Goal: Task Accomplishment & Management: Use online tool/utility

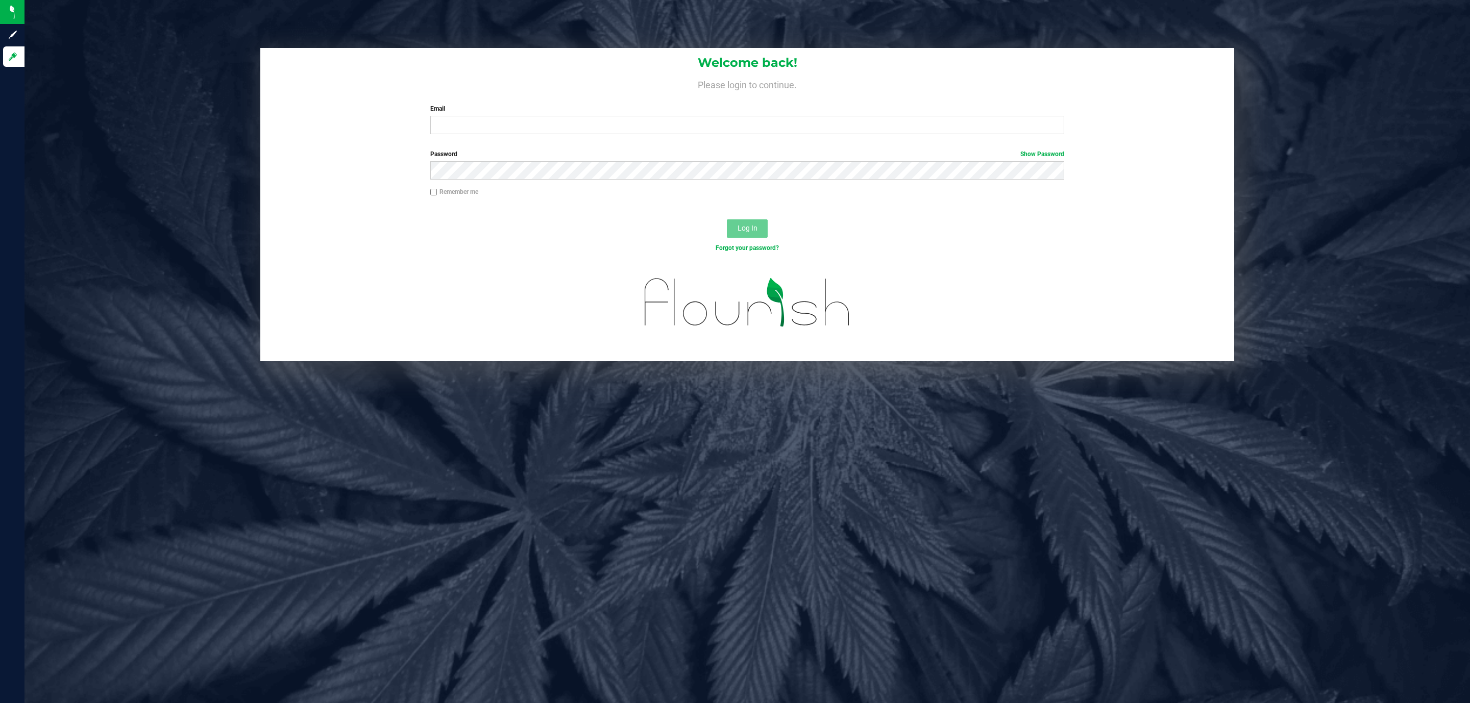
click at [573, 115] on div "Email Required Please format your email correctly." at bounding box center [747, 119] width 649 height 30
click at [570, 121] on input "Email" at bounding box center [747, 125] width 634 height 18
type input "[EMAIL_ADDRESS][DOMAIN_NAME]"
click at [727, 219] on button "Log In" at bounding box center [747, 228] width 41 height 18
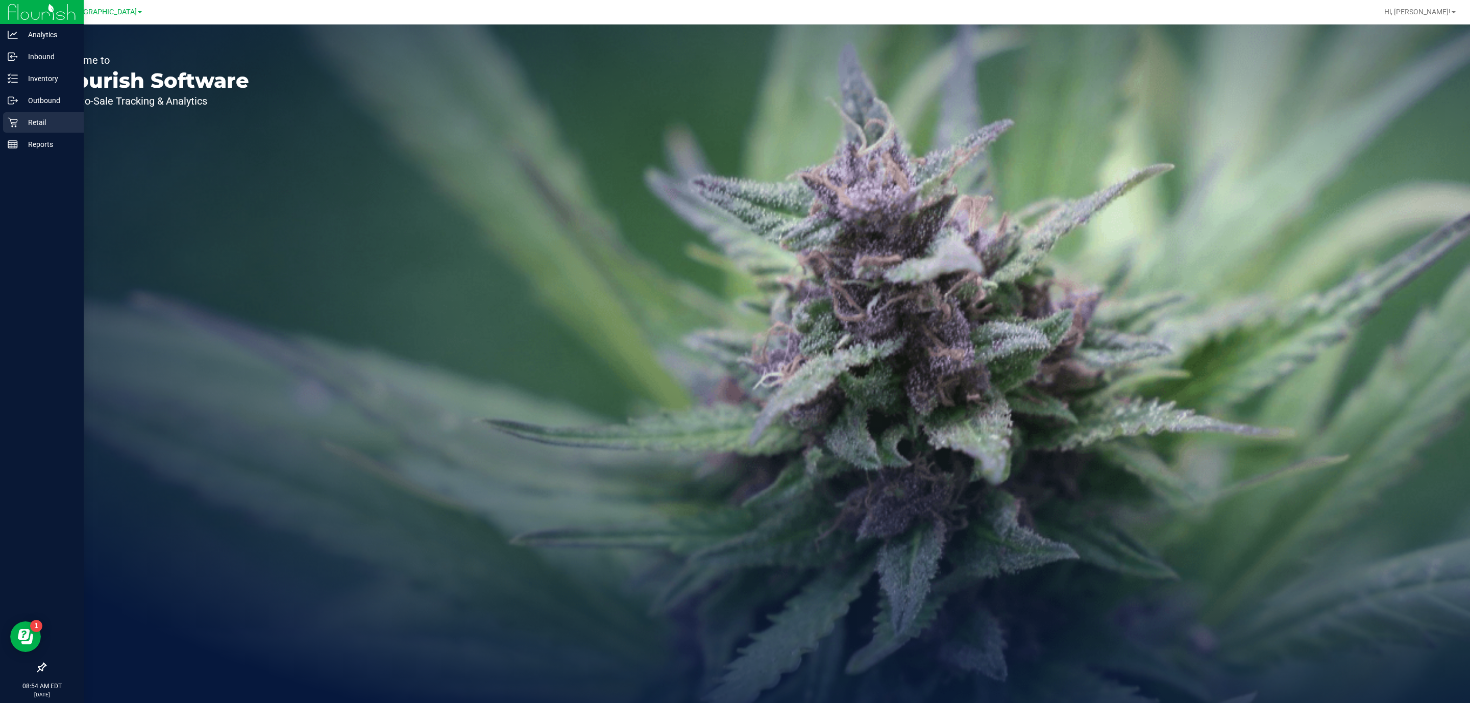
click at [31, 126] on p "Retail" at bounding box center [48, 122] width 61 height 12
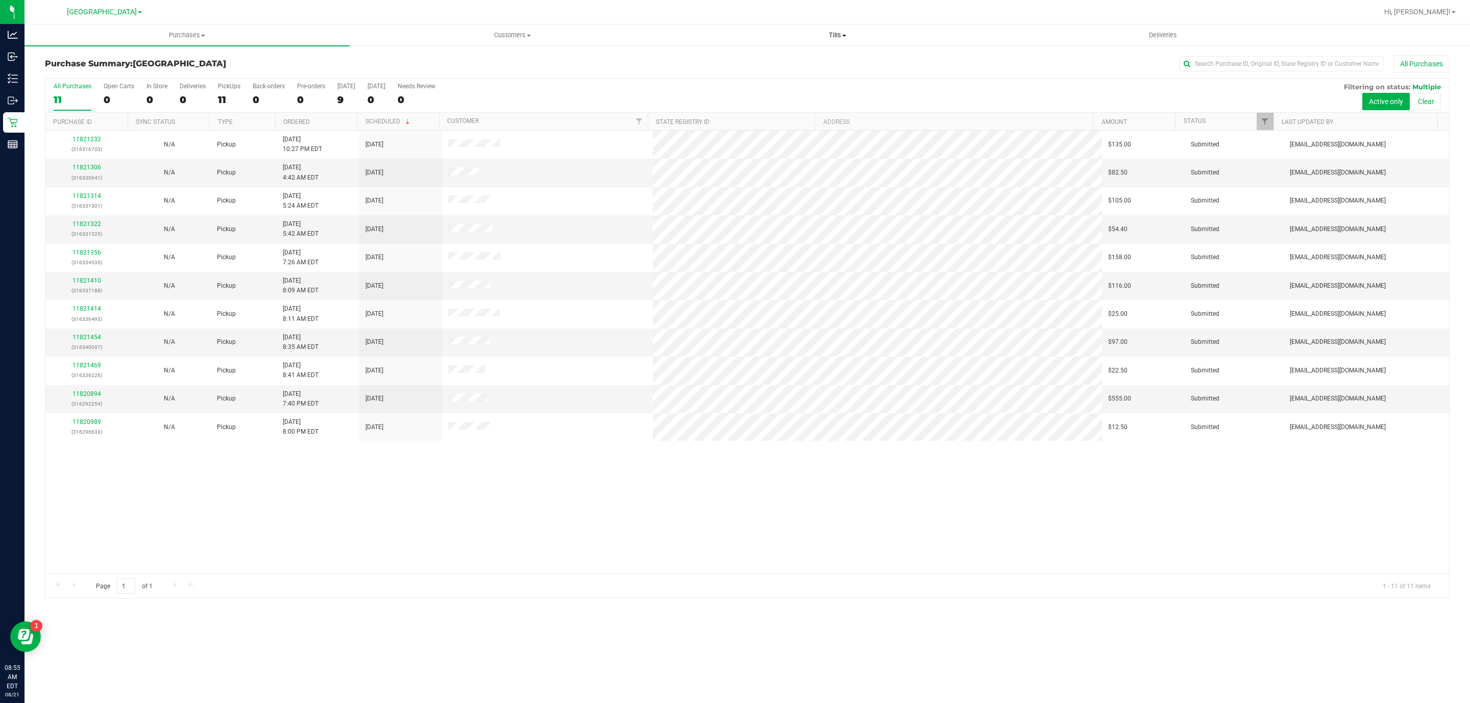
click at [824, 36] on span "Tills" at bounding box center [837, 35] width 324 height 9
click at [720, 58] on span "Manage tills" at bounding box center [709, 61] width 69 height 9
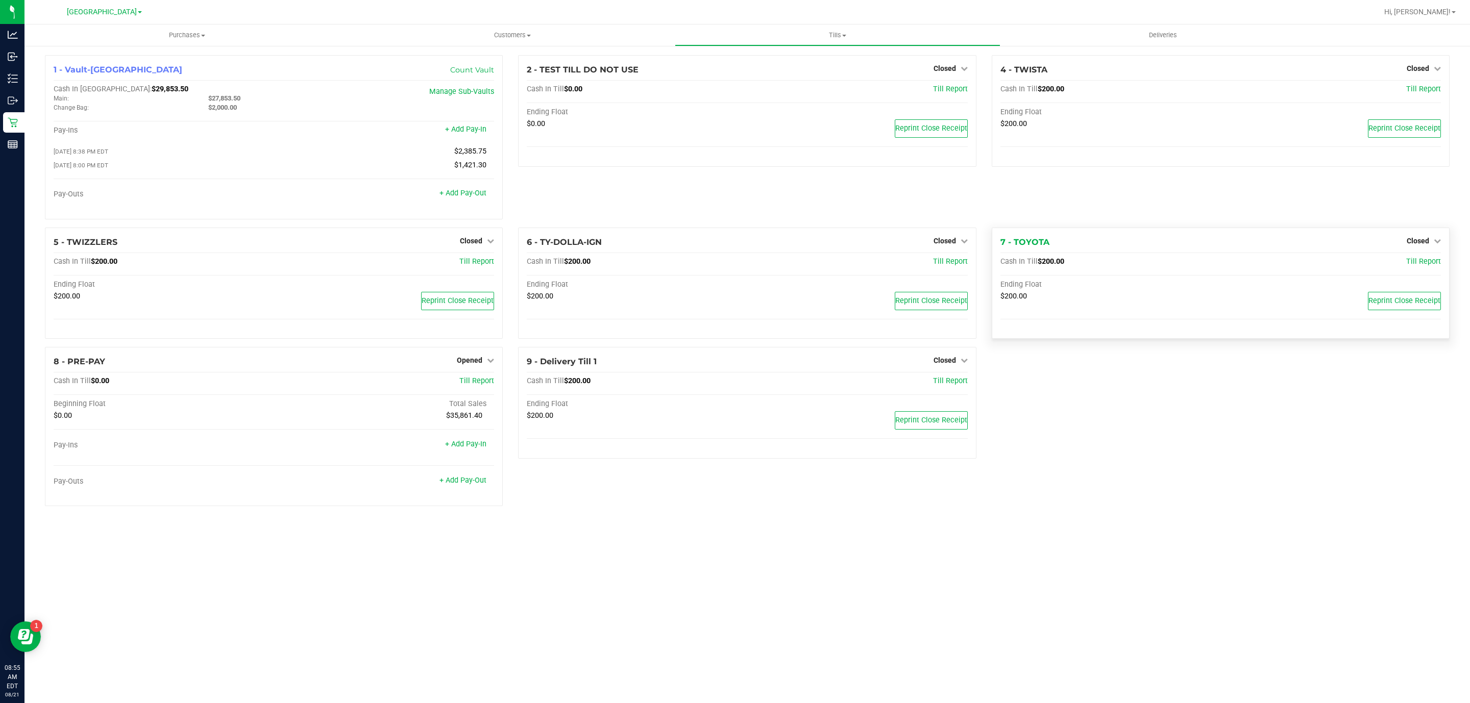
click at [1415, 238] on div "Closed" at bounding box center [1424, 241] width 34 height 12
click at [1408, 245] on span "Closed" at bounding box center [1418, 241] width 22 height 8
click at [1411, 268] on div "Open Till" at bounding box center [1417, 262] width 76 height 13
click at [1411, 266] on link "Open Till" at bounding box center [1417, 262] width 27 height 8
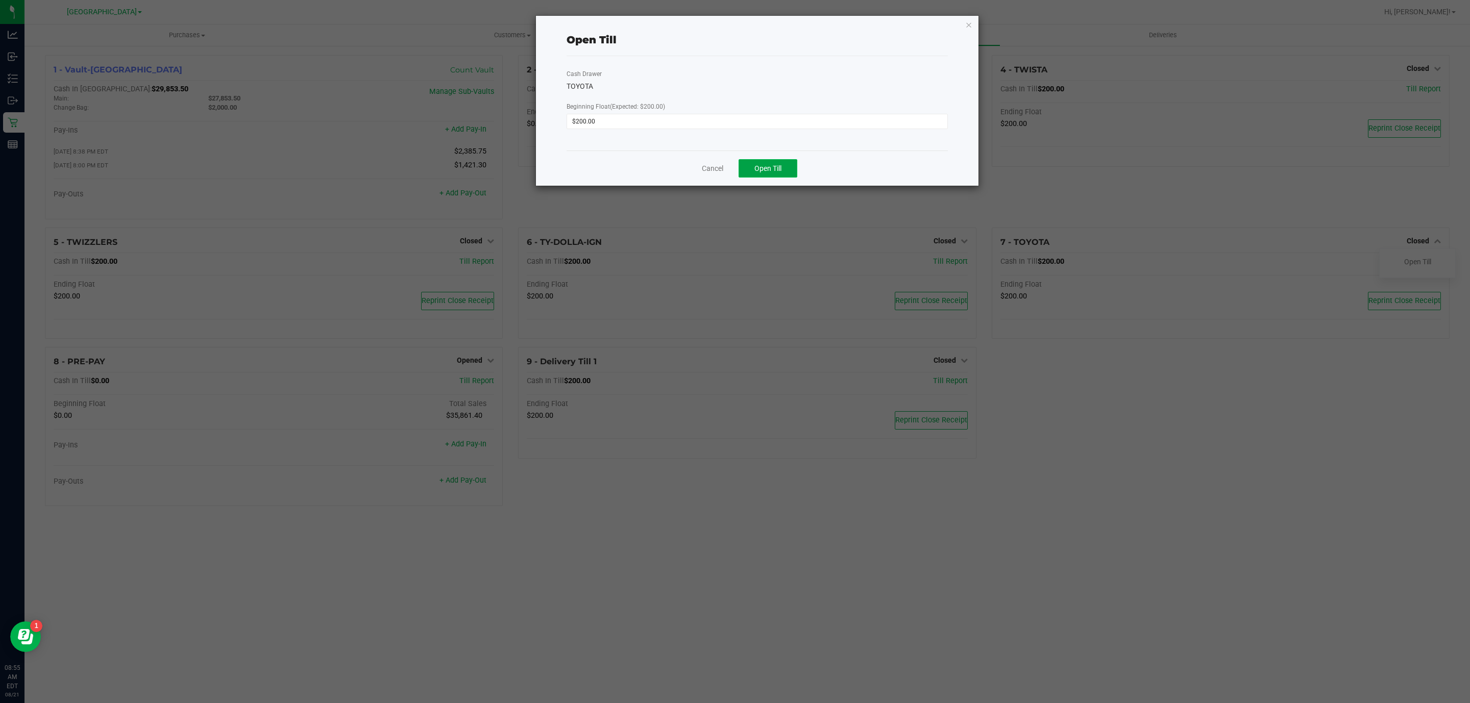
click at [750, 166] on button "Open Till" at bounding box center [767, 168] width 59 height 18
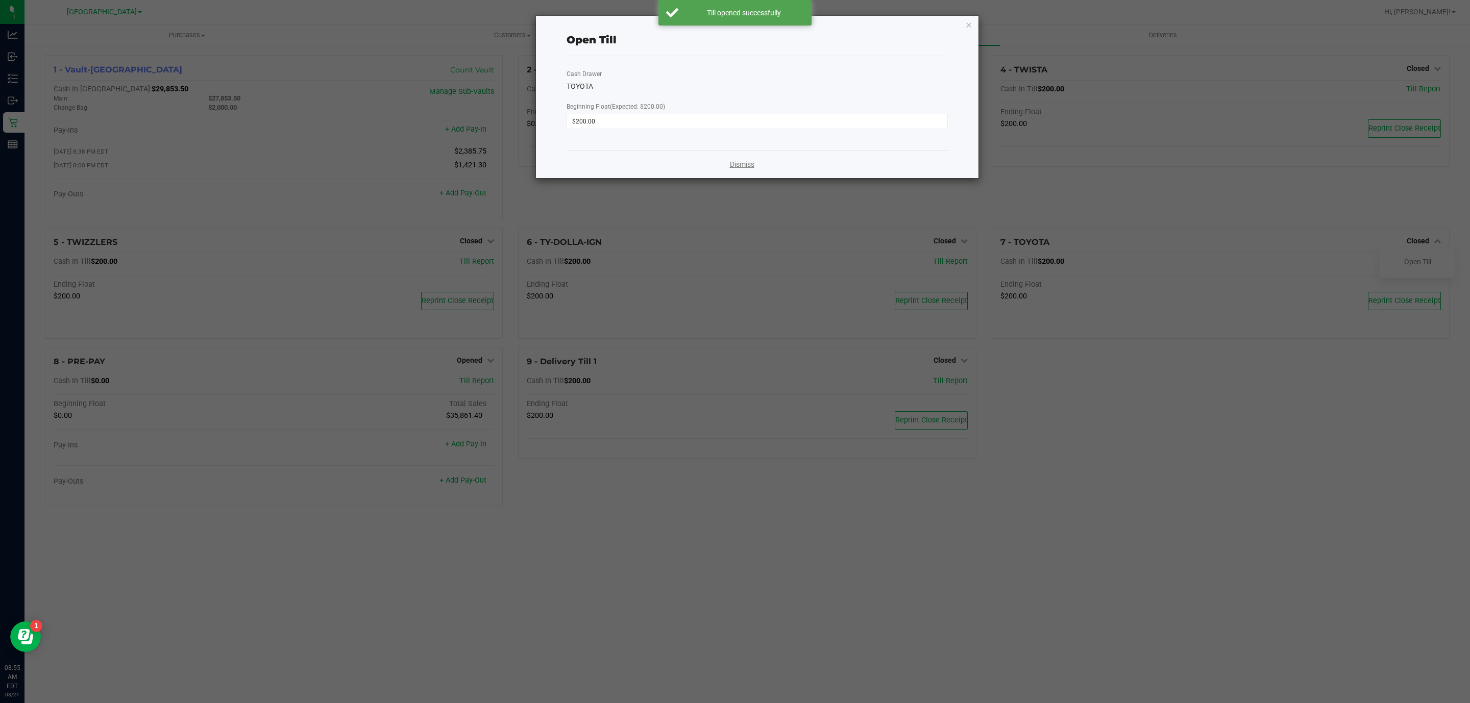
click at [749, 167] on link "Dismiss" at bounding box center [742, 164] width 24 height 11
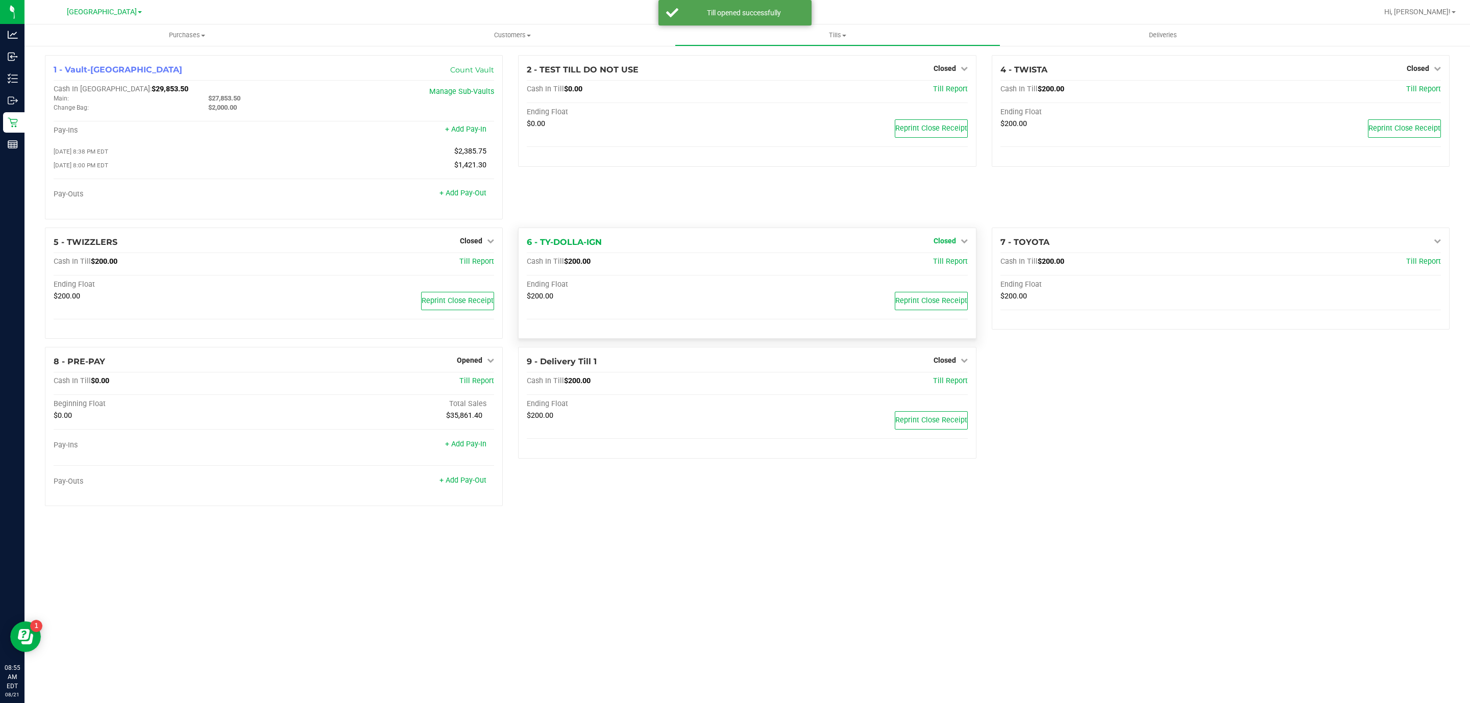
click at [946, 245] on span "Closed" at bounding box center [944, 241] width 22 height 8
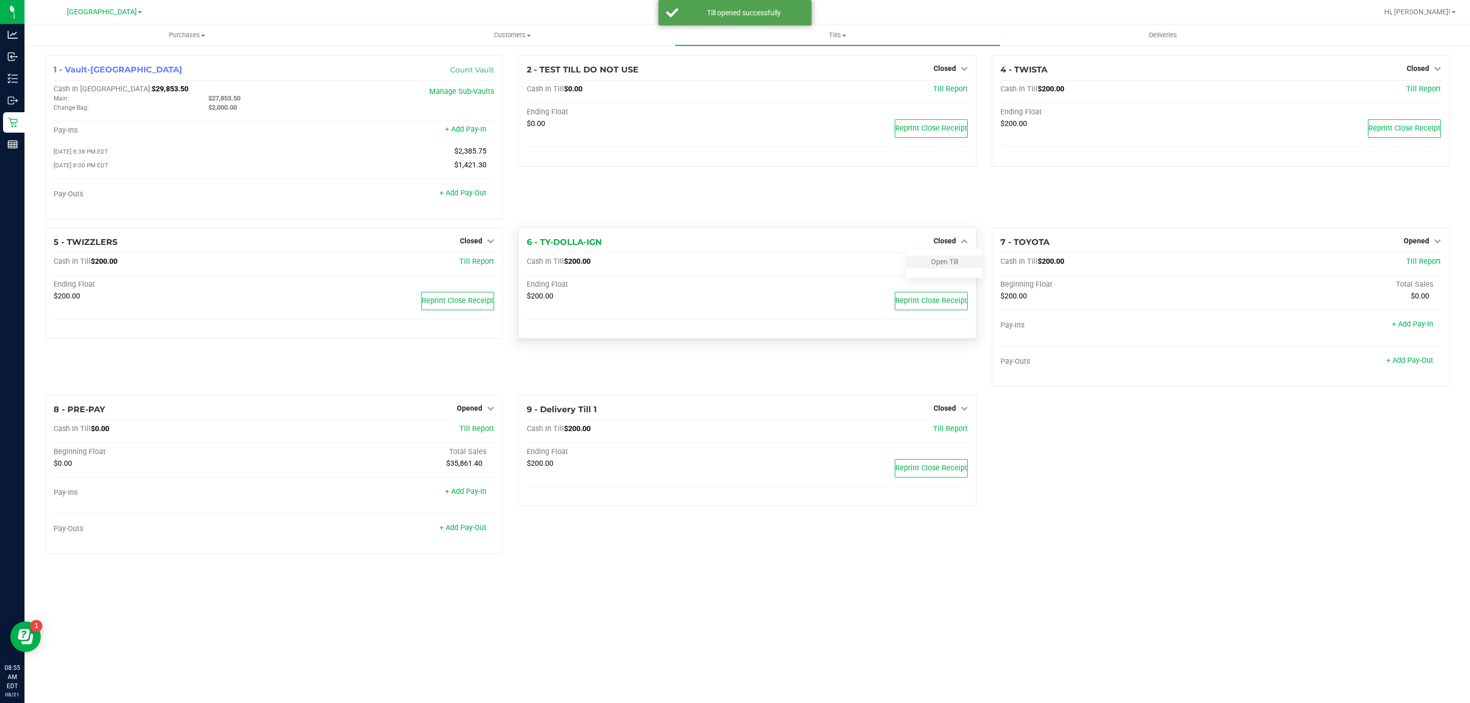
click at [929, 268] on div "Open Till" at bounding box center [944, 262] width 76 height 13
click at [928, 259] on div "Open Till" at bounding box center [944, 262] width 76 height 13
click at [927, 268] on div "Open Till" at bounding box center [944, 262] width 76 height 13
click at [945, 265] on link "Open Till" at bounding box center [944, 262] width 27 height 8
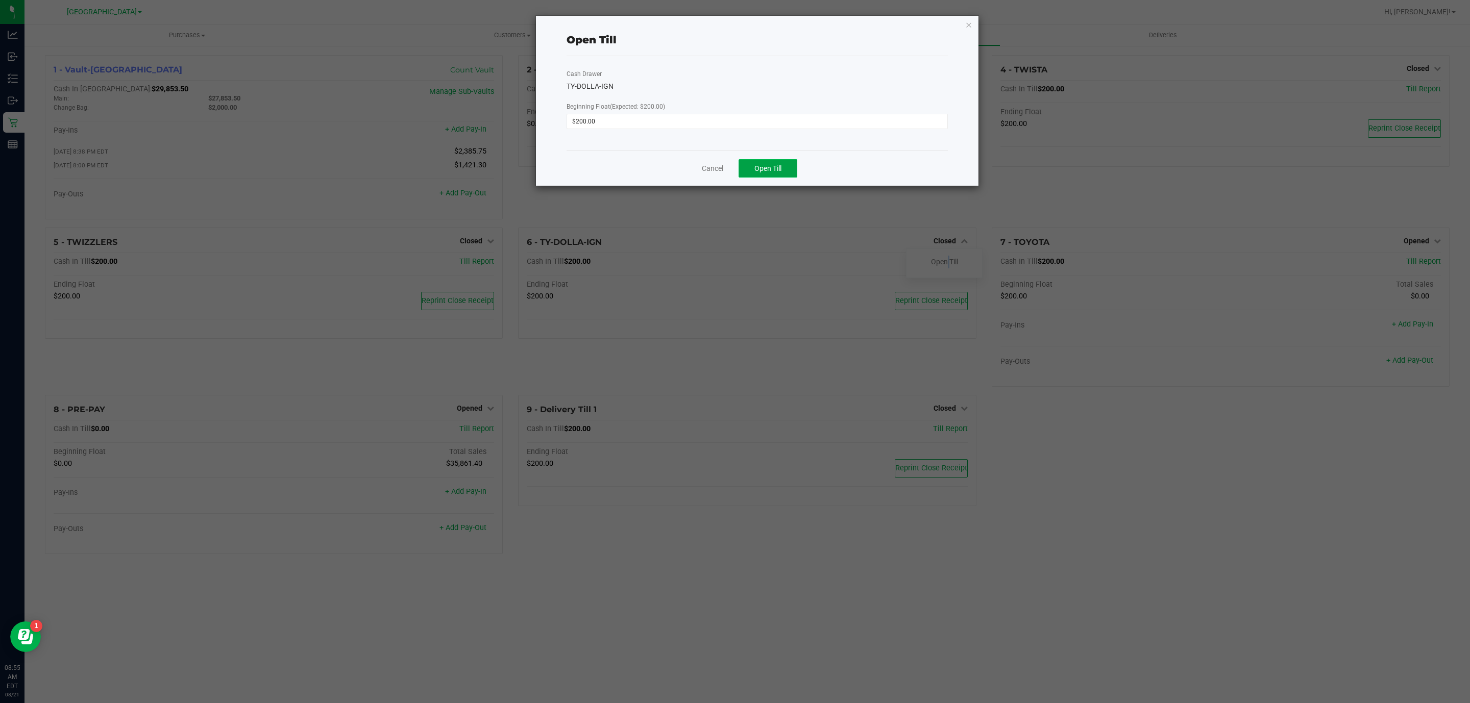
click at [780, 172] on span "Open Till" at bounding box center [767, 168] width 27 height 8
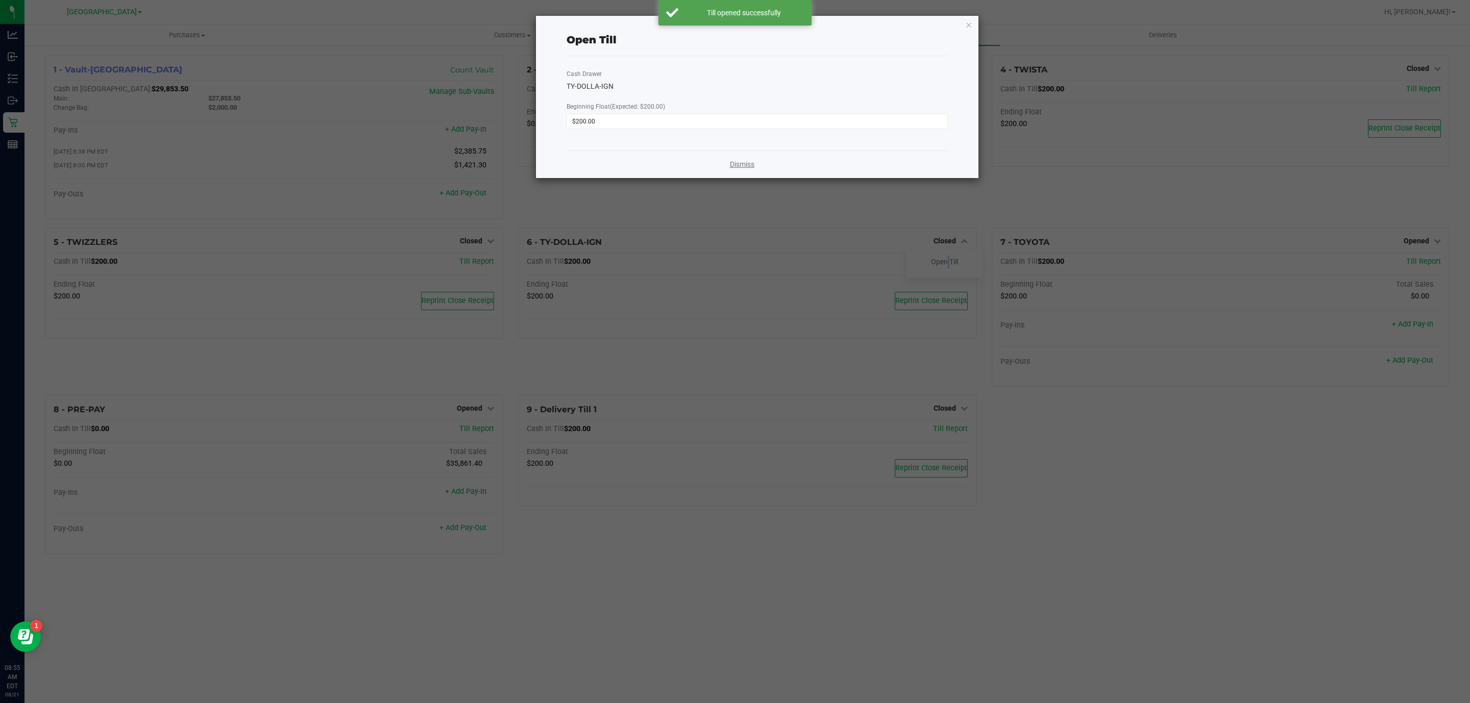
click at [738, 165] on link "Dismiss" at bounding box center [742, 164] width 24 height 11
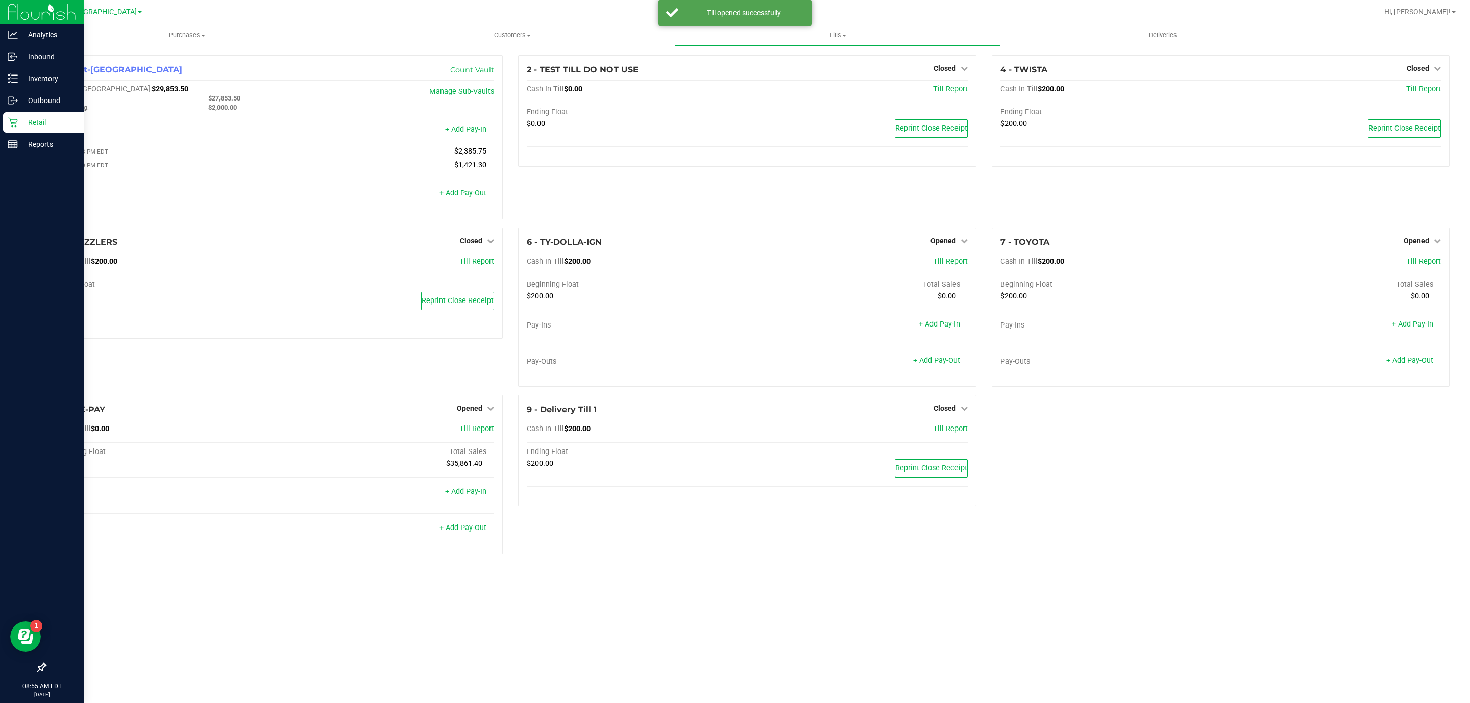
click at [25, 115] on div "Retail" at bounding box center [43, 122] width 81 height 20
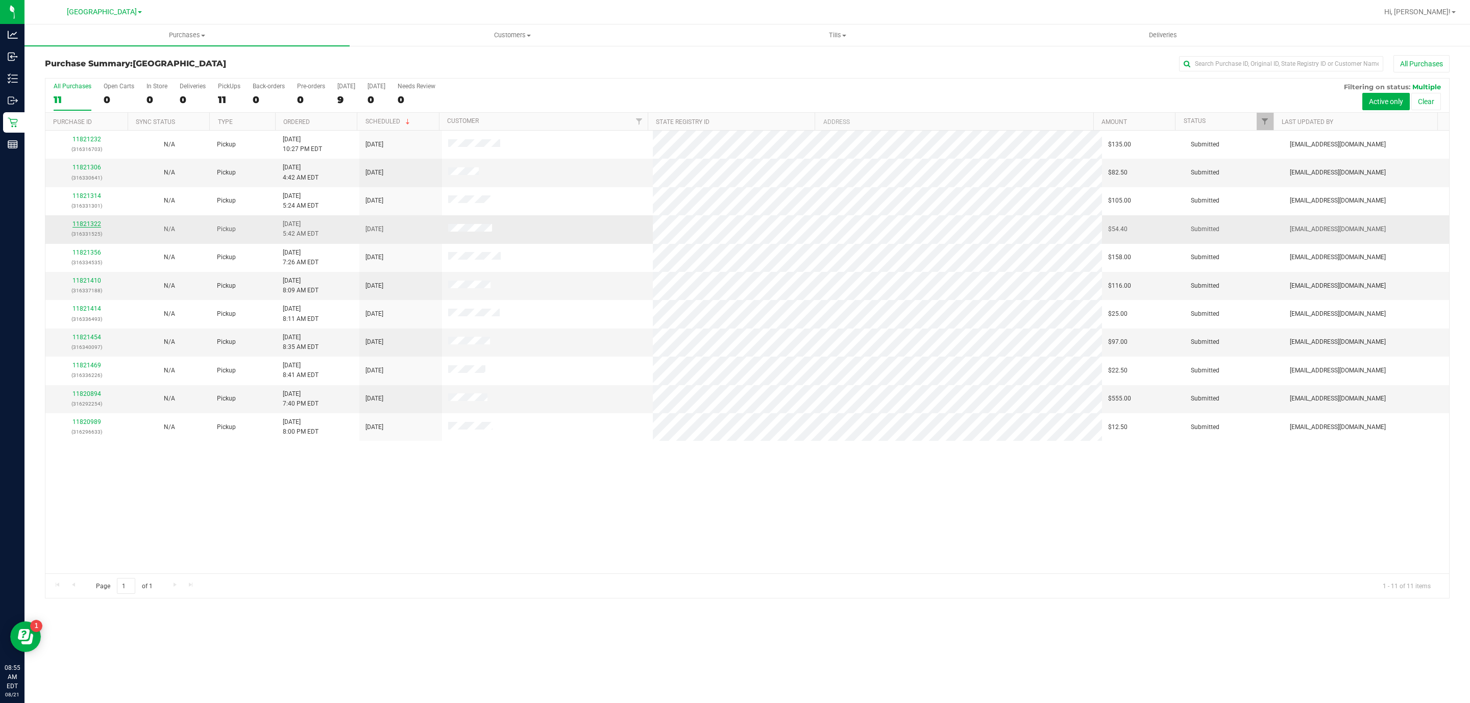
click at [95, 228] on link "11821322" at bounding box center [86, 223] width 29 height 7
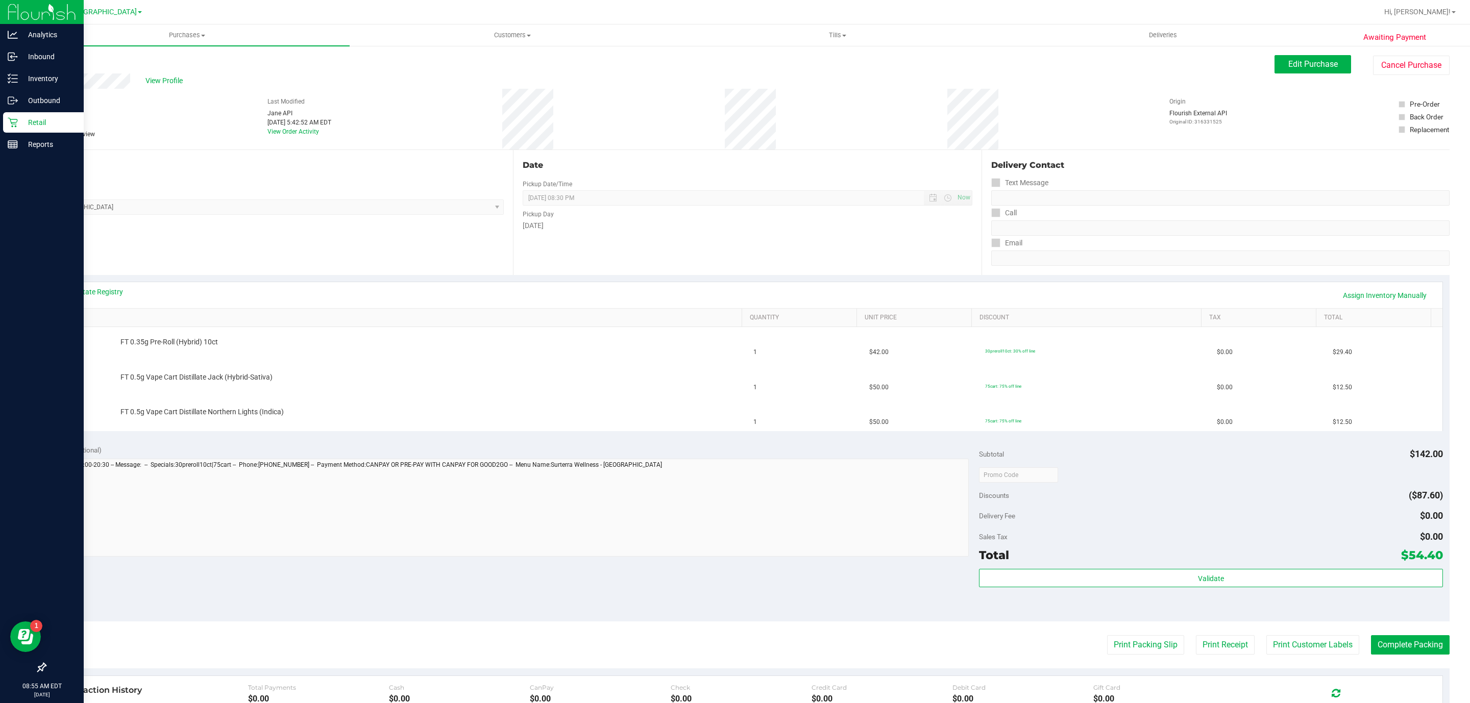
click at [38, 129] on div "Retail" at bounding box center [43, 122] width 81 height 20
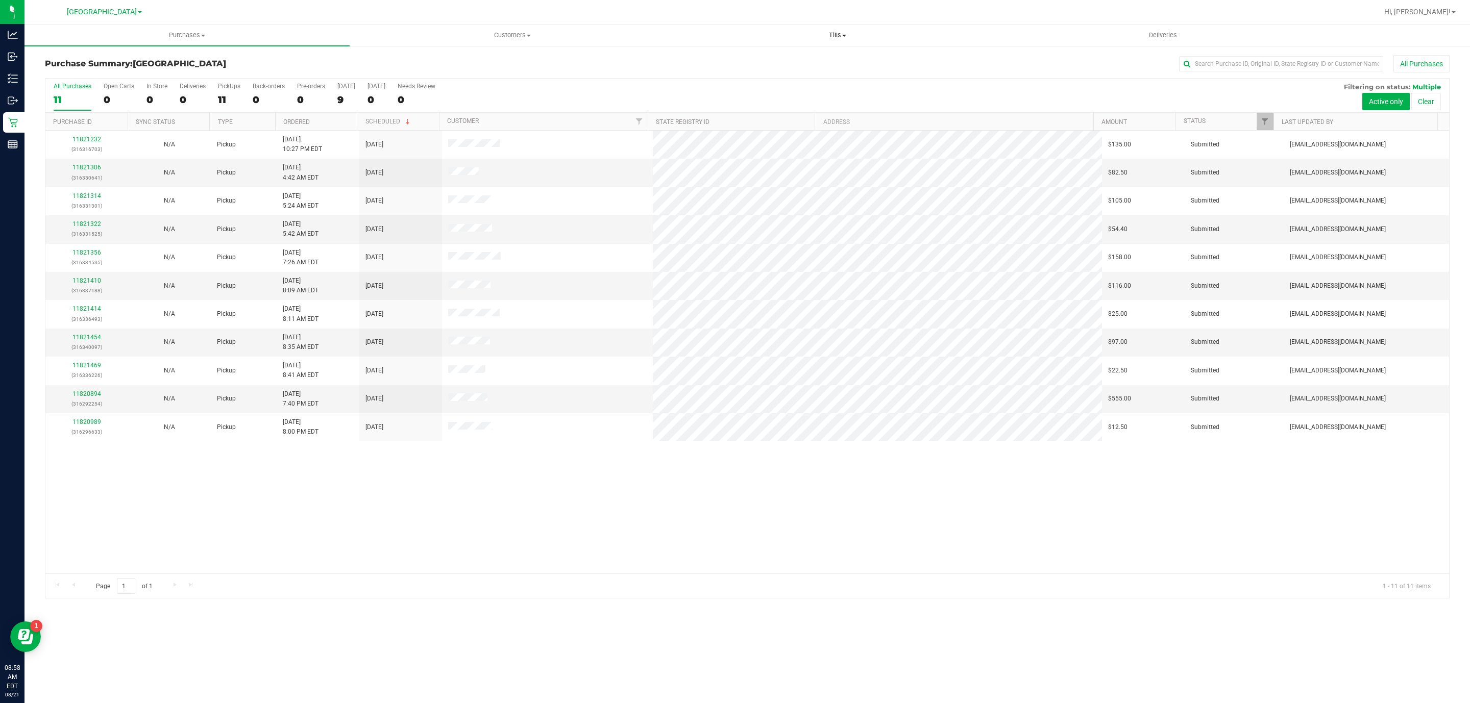
click at [830, 33] on span "Tills" at bounding box center [837, 35] width 324 height 9
click at [703, 58] on span "Manage tills" at bounding box center [709, 61] width 69 height 9
